Goal: Navigation & Orientation: Find specific page/section

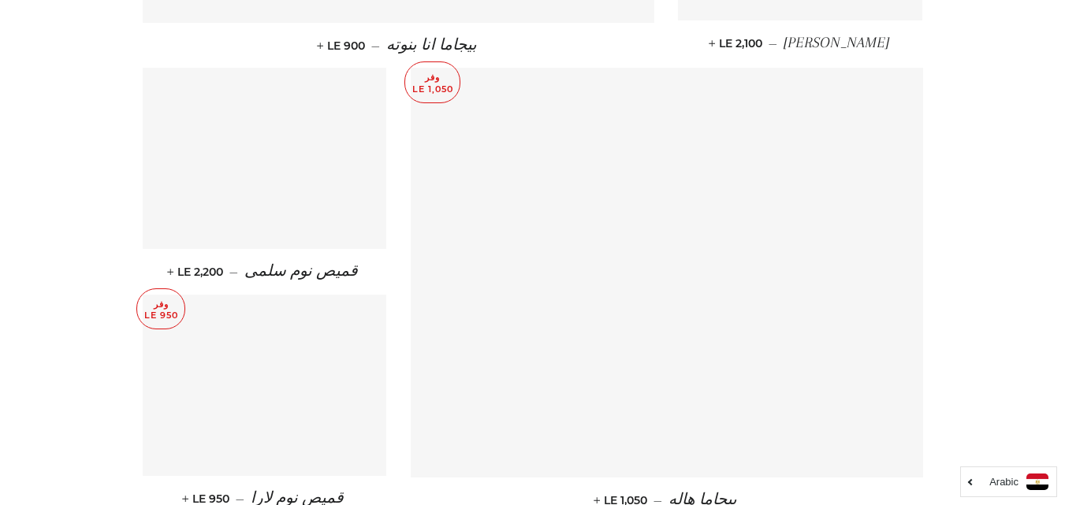
scroll to position [2128, 0]
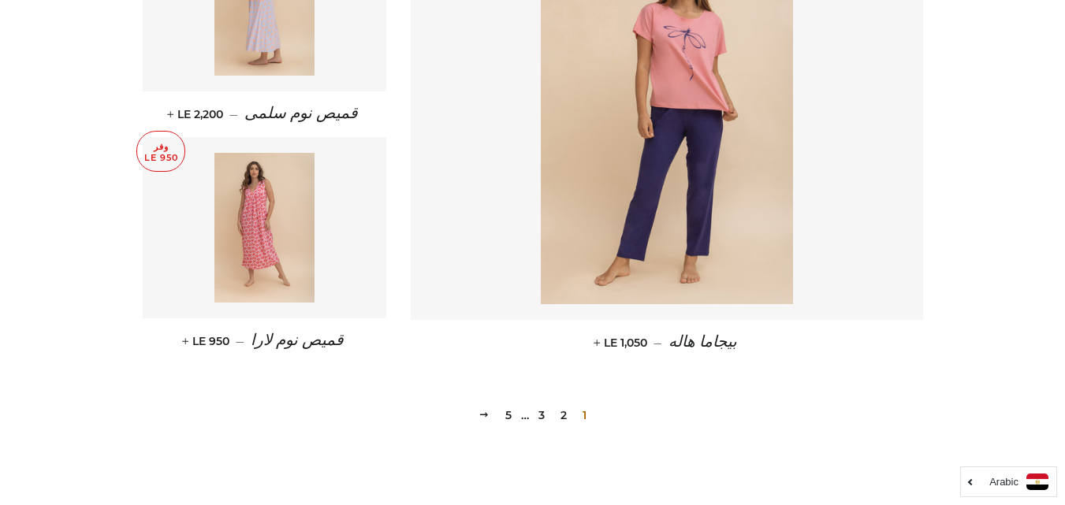
click at [564, 414] on link "2" at bounding box center [563, 416] width 19 height 24
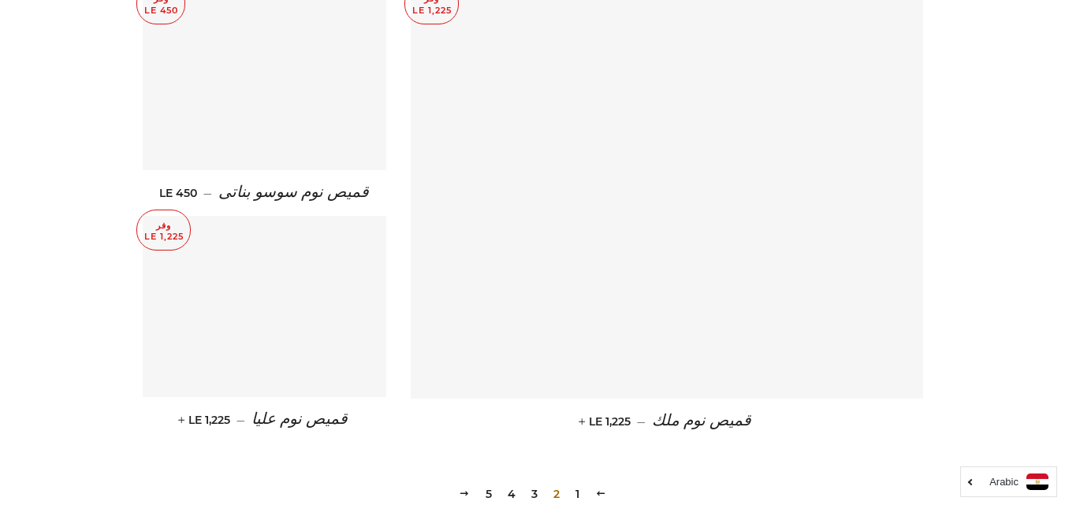
scroll to position [2128, 0]
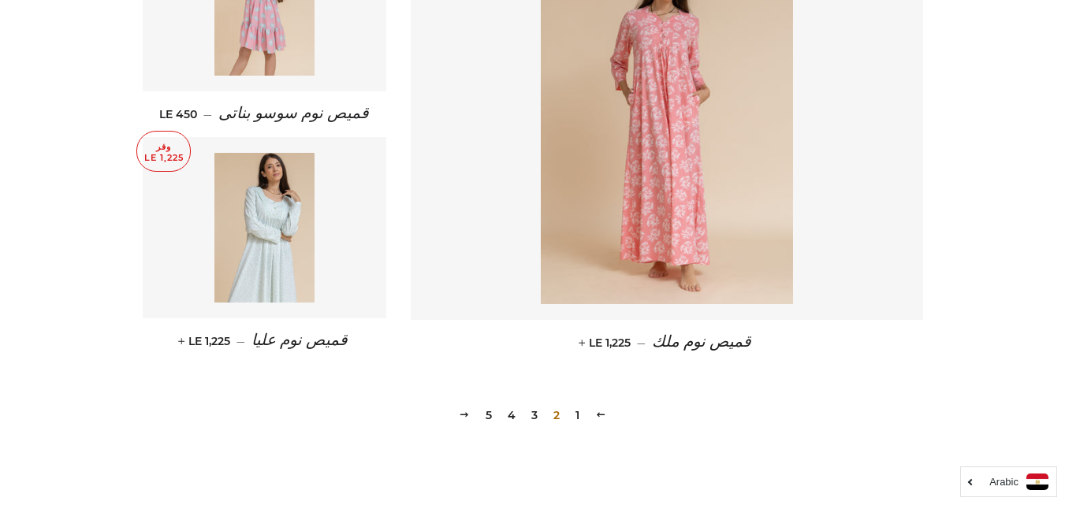
click at [531, 417] on link "3" at bounding box center [534, 416] width 19 height 24
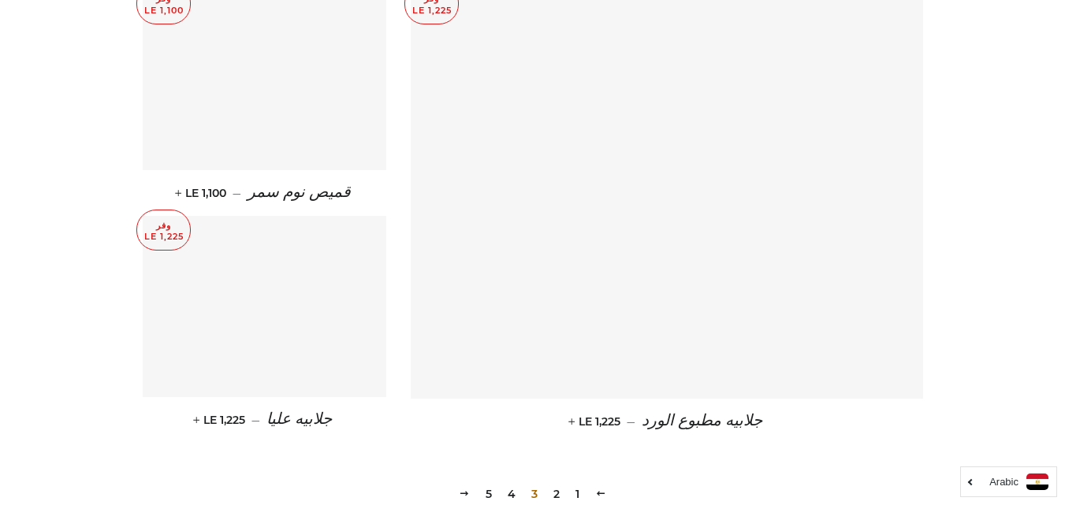
scroll to position [2301, 0]
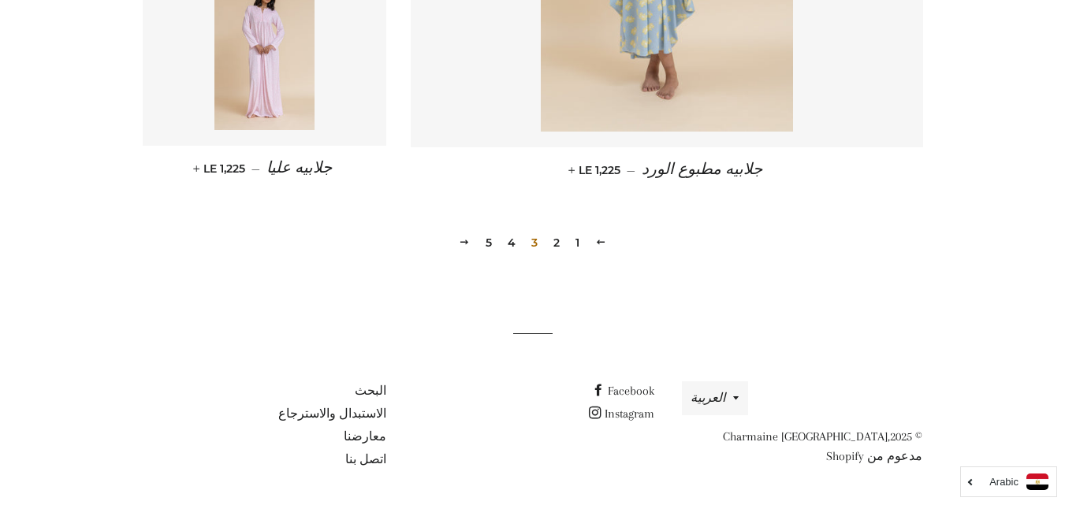
click at [508, 244] on link "4" at bounding box center [511, 243] width 20 height 24
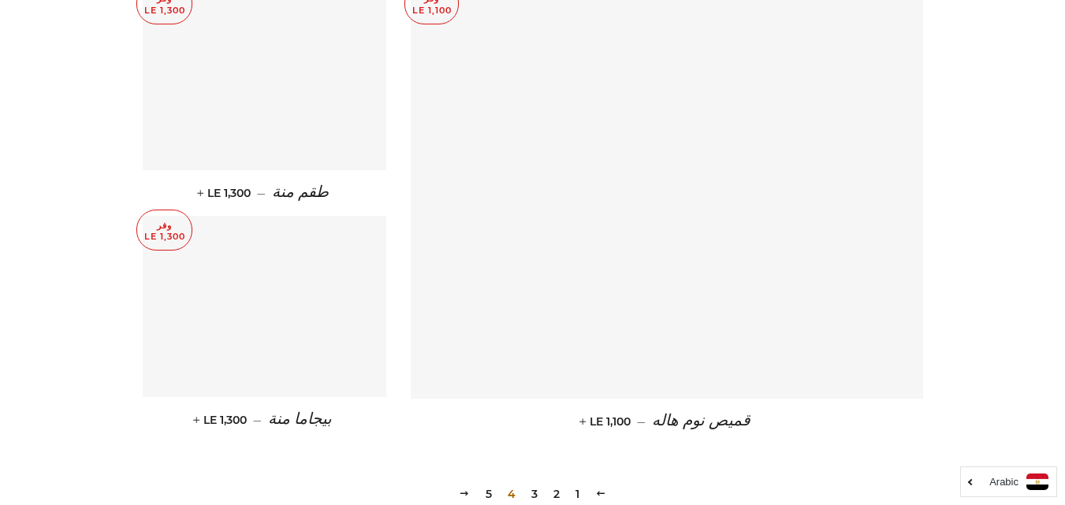
scroll to position [2128, 0]
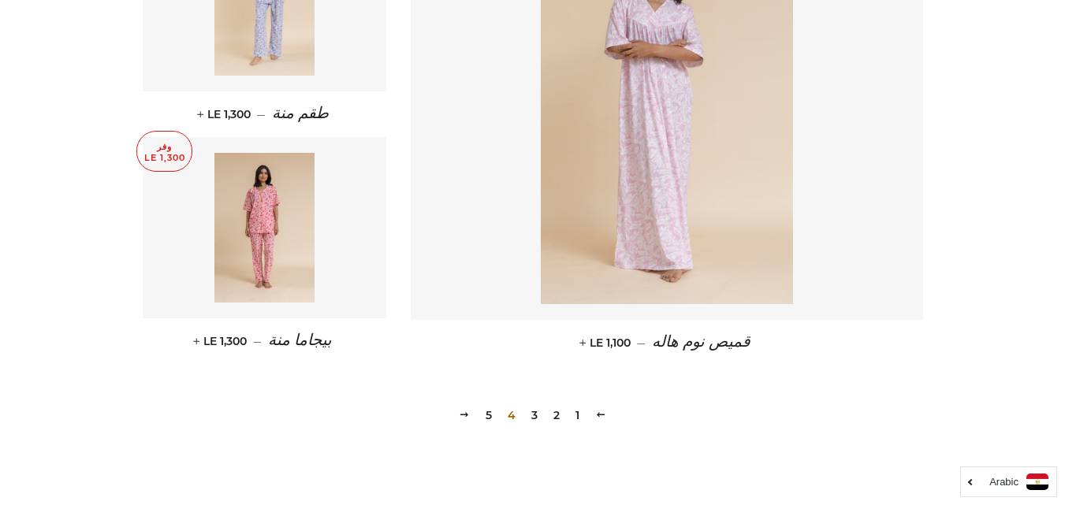
click at [489, 412] on link "5" at bounding box center [488, 416] width 19 height 24
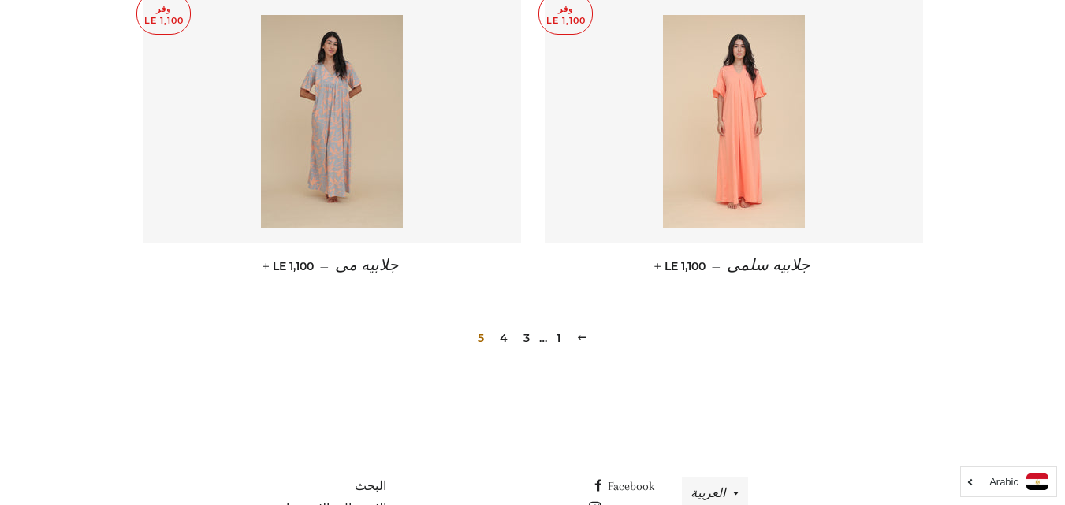
scroll to position [1514, 0]
